Goal: Task Accomplishment & Management: Manage account settings

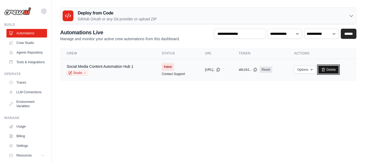
click at [330, 71] on link "Delete" at bounding box center [328, 70] width 21 height 8
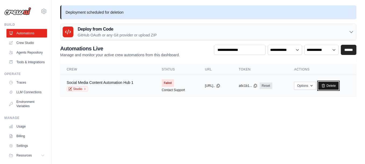
click at [336, 83] on link "Delete" at bounding box center [328, 86] width 21 height 8
